Goal: Check status: Check status

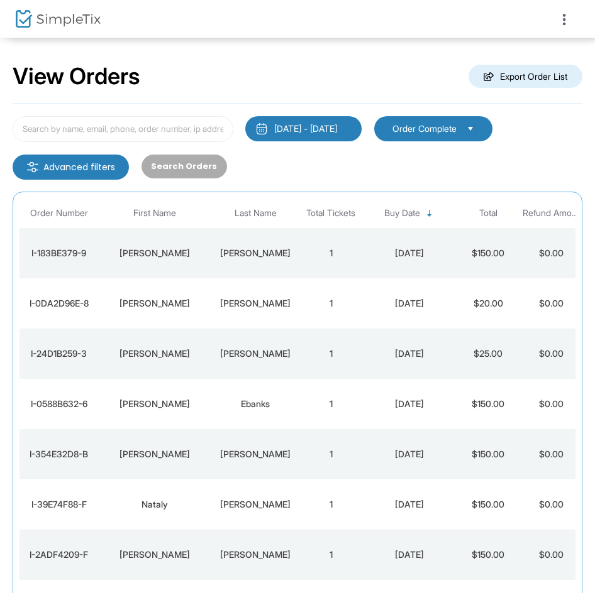
click at [75, 454] on div "I-354E32D8-B" at bounding box center [59, 454] width 72 height 13
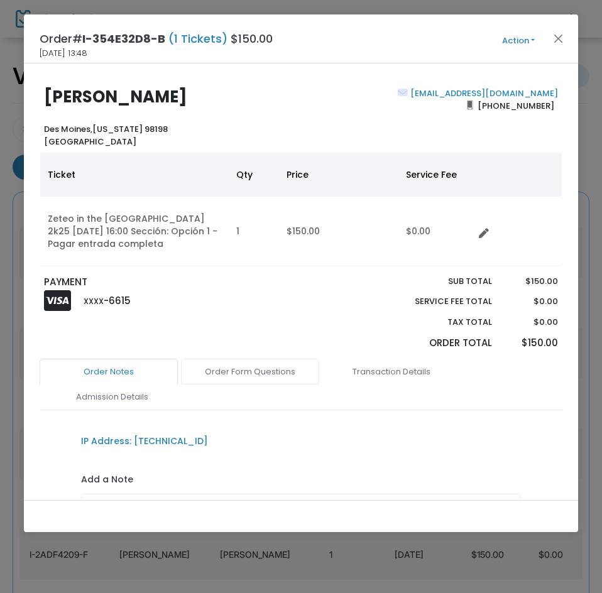
scroll to position [119, 0]
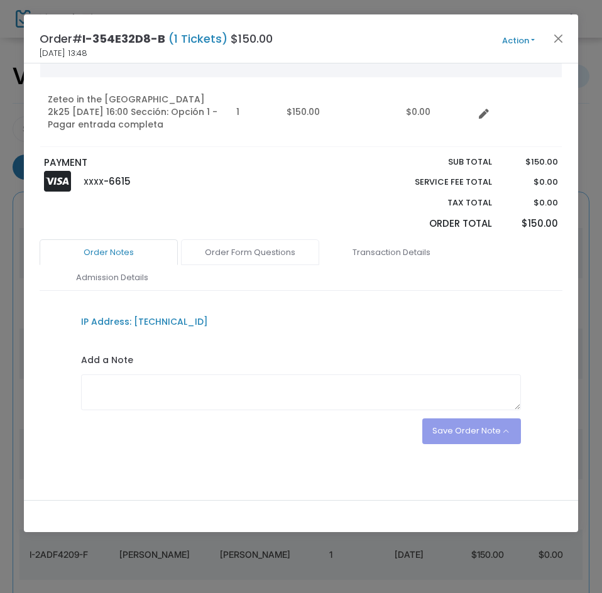
click at [258, 248] on link "Order Form Questions" at bounding box center [250, 252] width 138 height 26
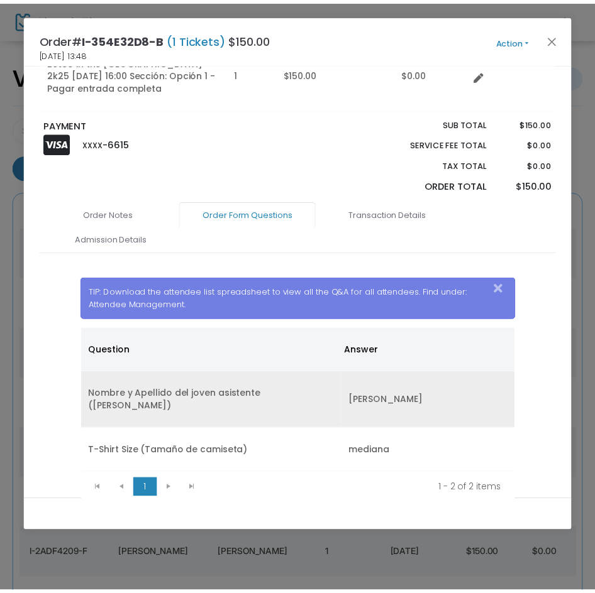
scroll to position [193, 0]
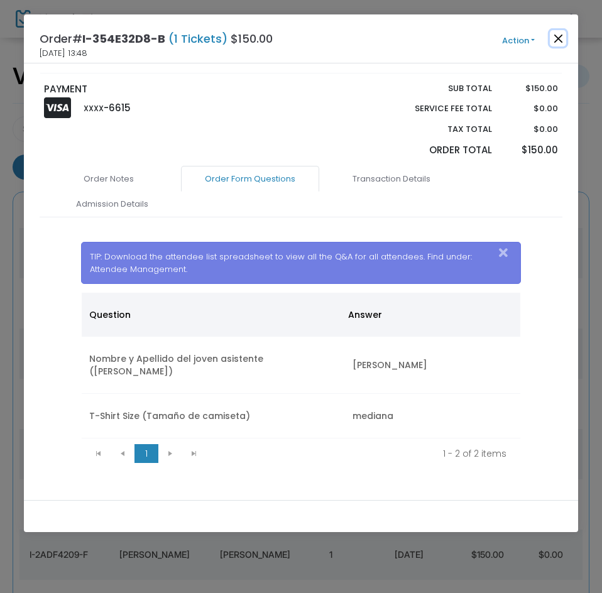
click at [556, 36] on button "Close" at bounding box center [558, 38] width 16 height 16
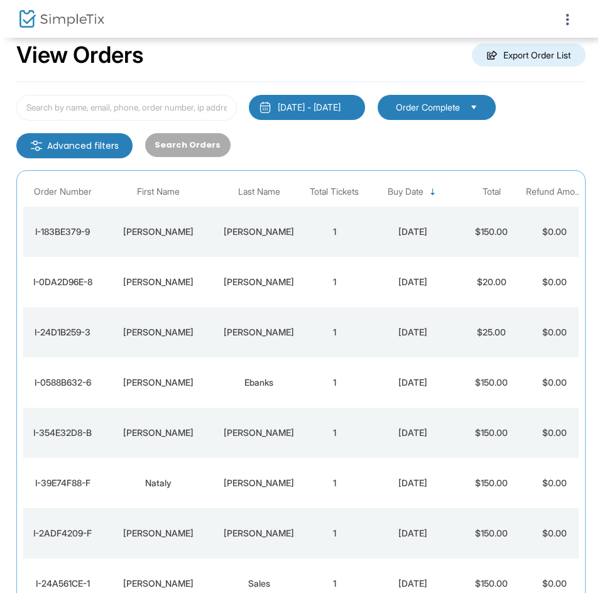
scroll to position [0, 0]
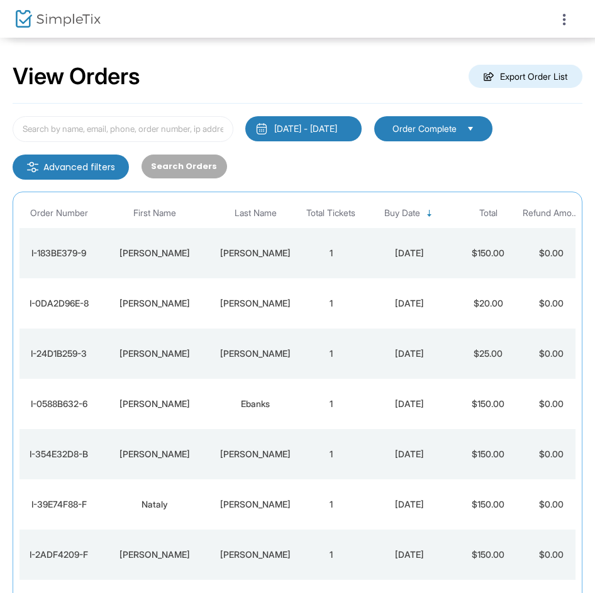
click at [70, 453] on div "I-354E32D8-B" at bounding box center [59, 454] width 72 height 13
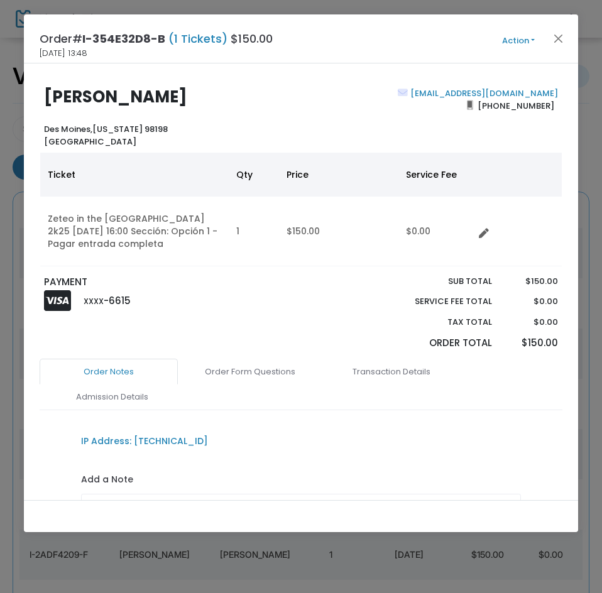
click at [82, 94] on b "[PERSON_NAME]" at bounding box center [115, 96] width 143 height 23
copy b "[PERSON_NAME]"
drag, startPoint x: 548, startPoint y: 105, endPoint x: 484, endPoint y: 106, distance: 64.1
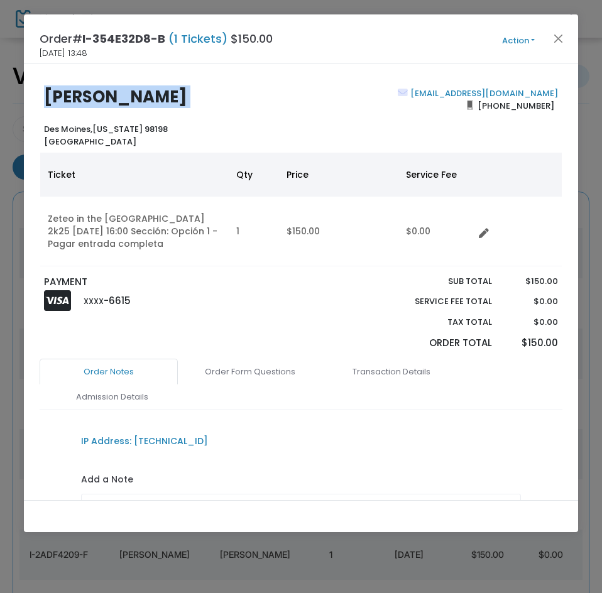
click at [484, 106] on span "[PHONE_NUMBER]" at bounding box center [515, 106] width 85 height 20
copy span "[PHONE_NUMBER]"
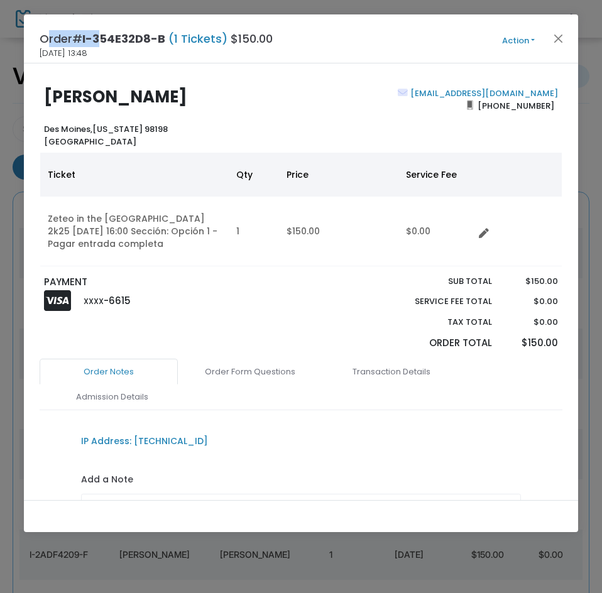
drag, startPoint x: 57, startPoint y: 57, endPoint x: 35, endPoint y: 52, distance: 22.4
click at [35, 52] on div "Order# I-354E32D8-B (1 Tickets) $150.00 [DATE] 13:48 Action Mark Admitted Edit …" at bounding box center [301, 38] width 554 height 49
click at [107, 57] on div "Order# I-354E32D8-B (1 Tickets) $150.00 [DATE] 13:48 Action Mark Admitted Edit …" at bounding box center [301, 38] width 554 height 49
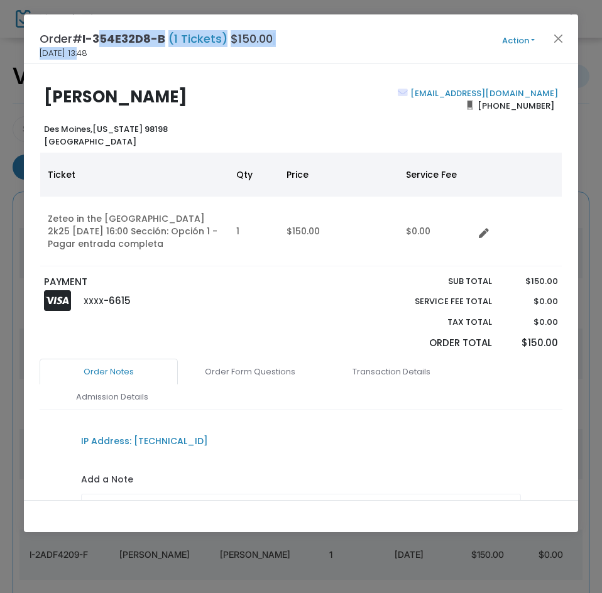
drag, startPoint x: 101, startPoint y: 52, endPoint x: 79, endPoint y: 53, distance: 22.0
click at [79, 53] on div "Order# I-354E32D8-B (1 Tickets) $150.00 [DATE] 13:48 Action Mark Admitted Edit …" at bounding box center [301, 38] width 554 height 49
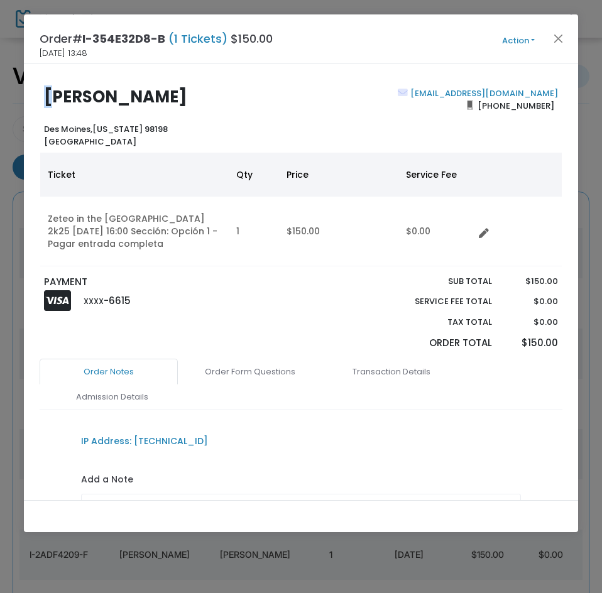
click at [49, 64] on div "[PERSON_NAME] [GEOGRAPHIC_DATA][US_STATE] [GEOGRAPHIC_DATA] [EMAIL_ADDRESS][DOM…" at bounding box center [301, 281] width 554 height 437
click at [37, 52] on div "Order# I-354E32D8-B (1 Tickets) $150.00 [DATE] 13:48 Action Mark Admitted Edit …" at bounding box center [301, 38] width 554 height 49
drag, startPoint x: 40, startPoint y: 53, endPoint x: 99, endPoint y: 52, distance: 59.1
click at [87, 52] on span "[DATE] 13:48" at bounding box center [64, 53] width 48 height 13
copy span "[DATE] 13:48"
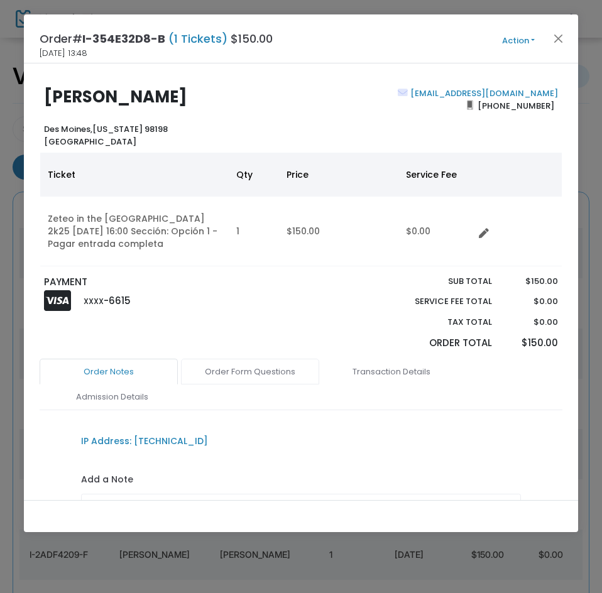
drag, startPoint x: 267, startPoint y: 371, endPoint x: 261, endPoint y: 382, distance: 11.9
click at [267, 371] on link "Order Form Questions" at bounding box center [250, 372] width 138 height 26
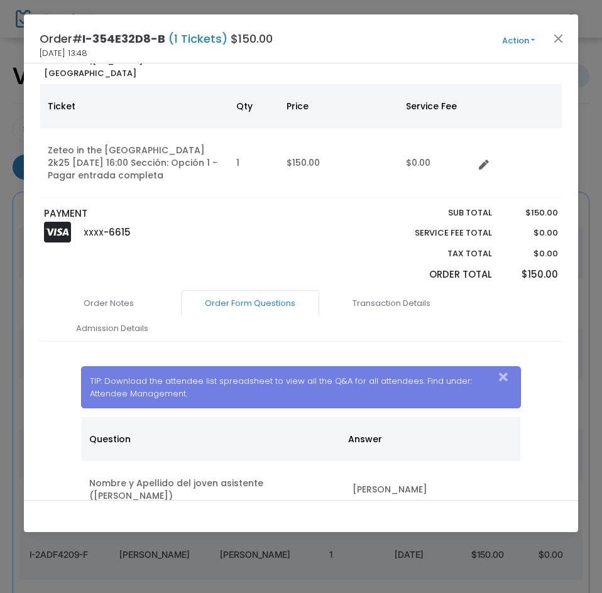
scroll to position [193, 0]
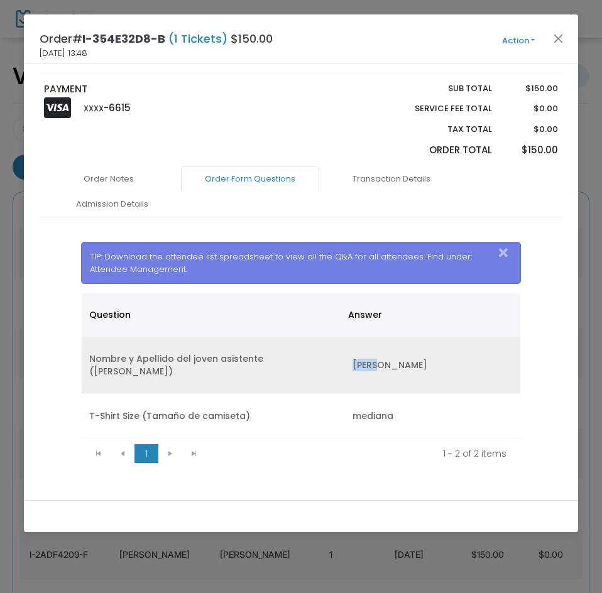
drag, startPoint x: 349, startPoint y: 361, endPoint x: 373, endPoint y: 359, distance: 24.6
click at [373, 359] on td "[PERSON_NAME]" at bounding box center [432, 365] width 175 height 57
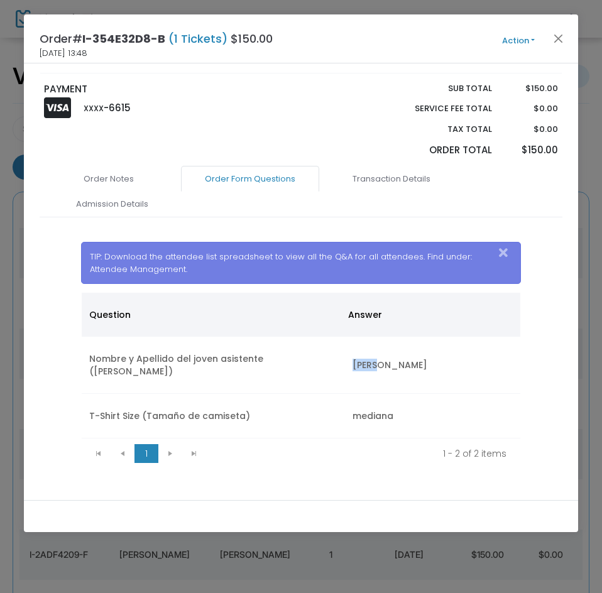
copy td "Ender"
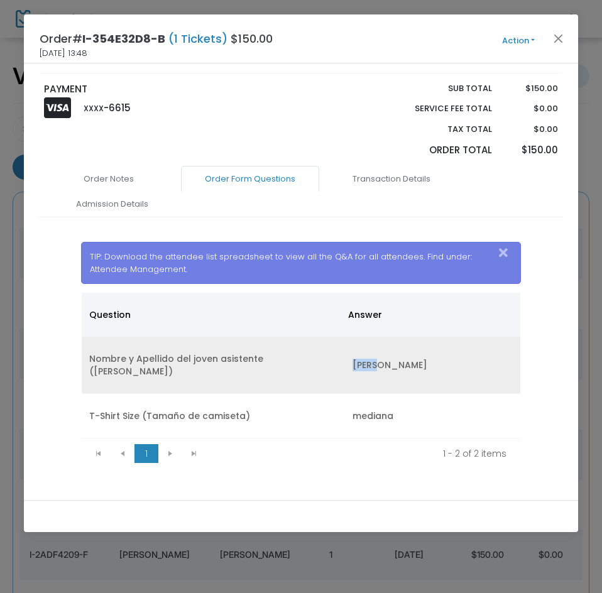
click at [347, 339] on td "[PERSON_NAME]" at bounding box center [432, 365] width 175 height 57
drag, startPoint x: 376, startPoint y: 359, endPoint x: 444, endPoint y: 358, distance: 67.9
click at [444, 358] on td "[PERSON_NAME]" at bounding box center [432, 365] width 175 height 57
copy td "[PERSON_NAME]"
